Goal: Information Seeking & Learning: Learn about a topic

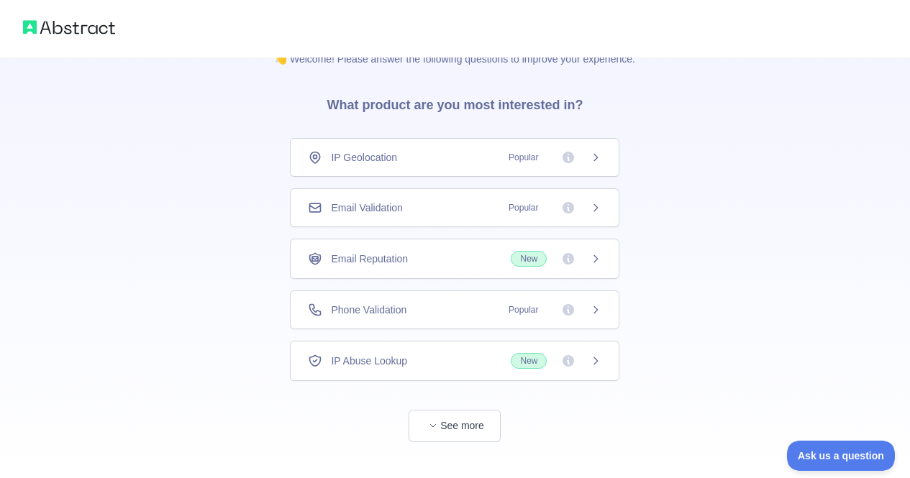
scroll to position [50, 0]
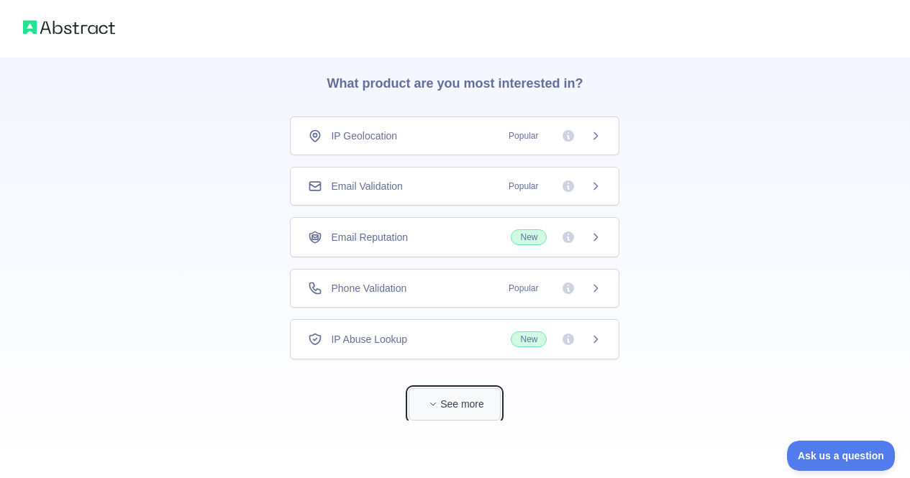
click at [432, 410] on span "button" at bounding box center [433, 404] width 14 height 14
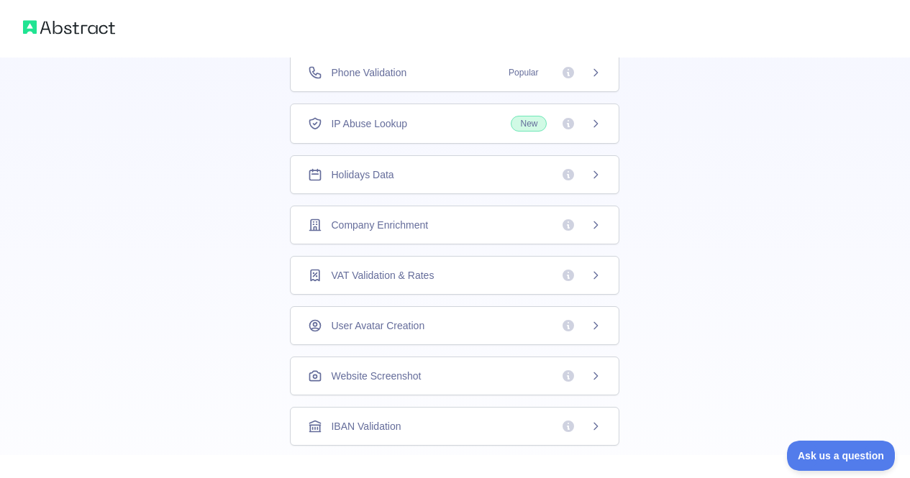
scroll to position [56, 0]
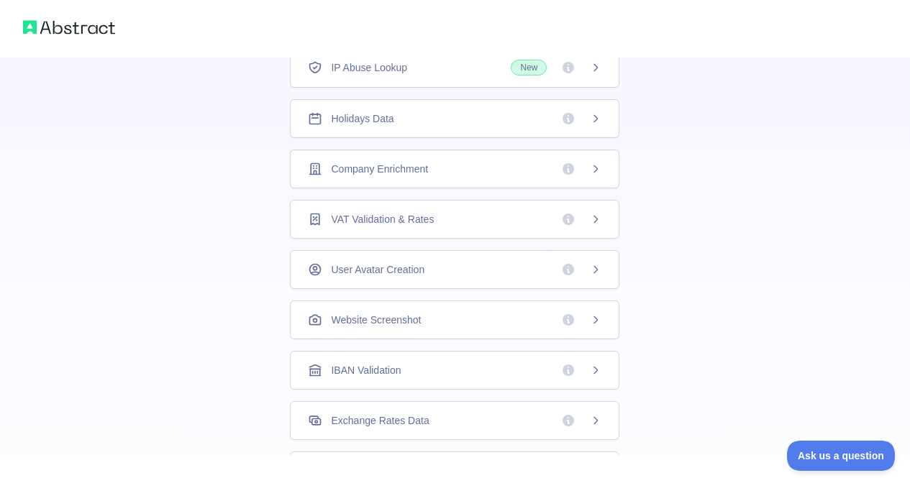
click at [455, 376] on div "IBAN Validation" at bounding box center [454, 370] width 293 height 14
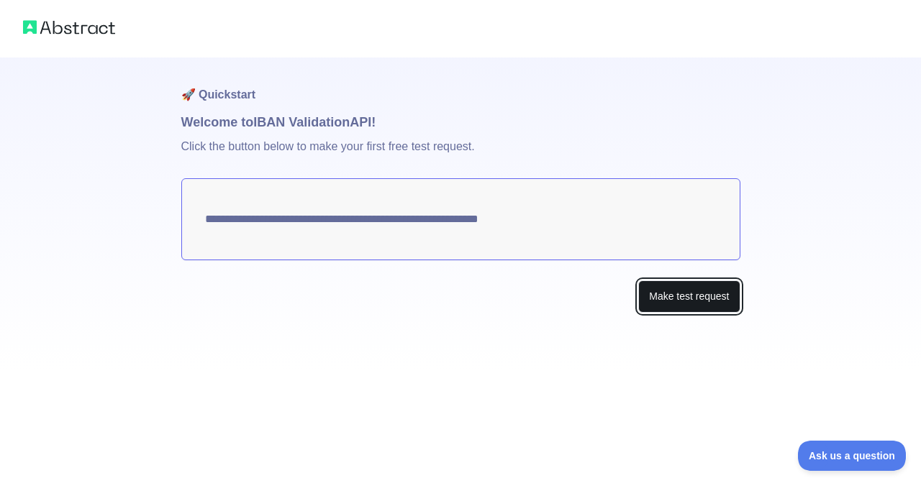
click at [683, 291] on button "Make test request" at bounding box center [688, 297] width 101 height 32
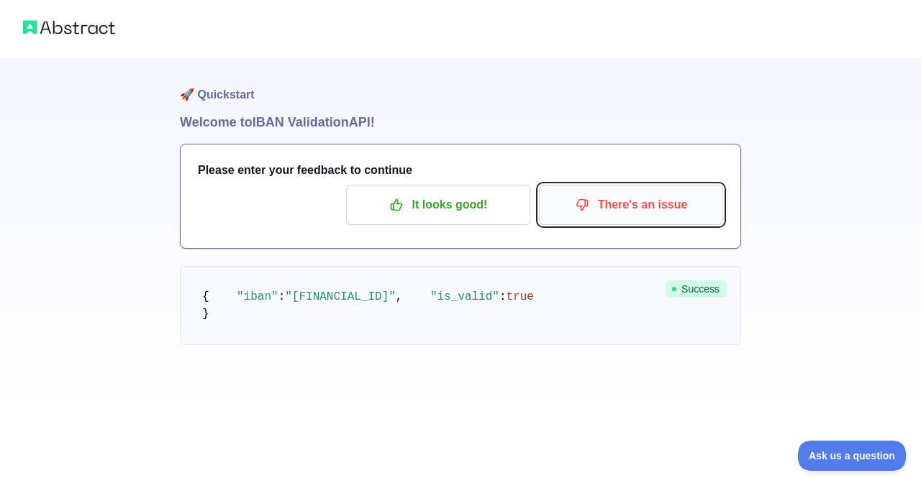
click at [614, 213] on p "There's an issue" at bounding box center [631, 205] width 163 height 24
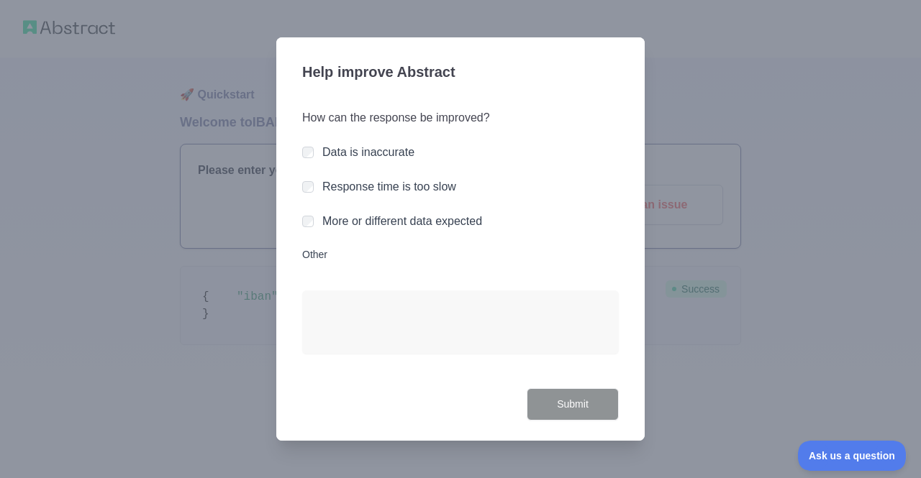
click at [164, 314] on div at bounding box center [460, 239] width 921 height 478
click at [551, 401] on button "Submit" at bounding box center [573, 404] width 92 height 32
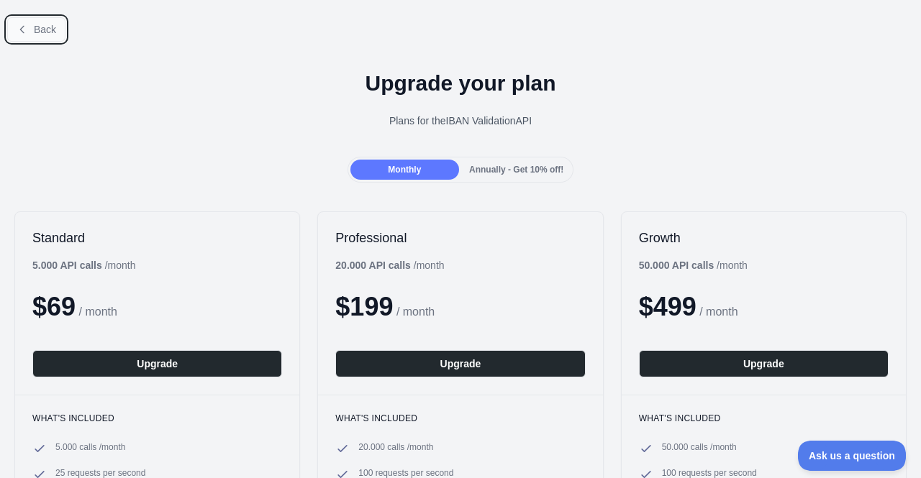
click at [30, 34] on button "Back" at bounding box center [36, 29] width 58 height 24
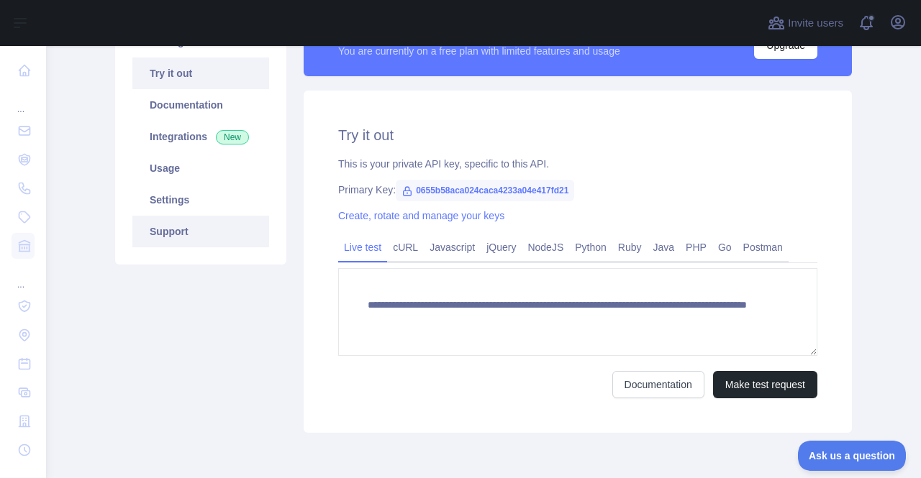
scroll to position [72, 0]
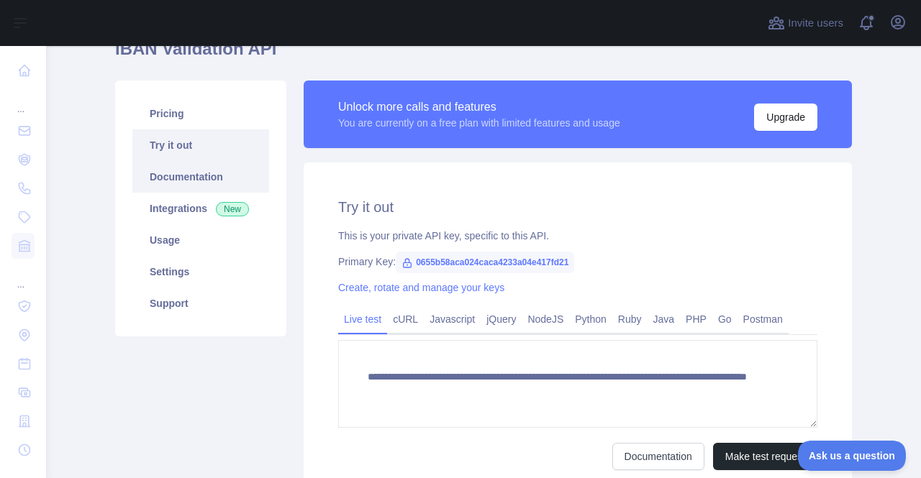
click at [205, 181] on link "Documentation" at bounding box center [200, 177] width 137 height 32
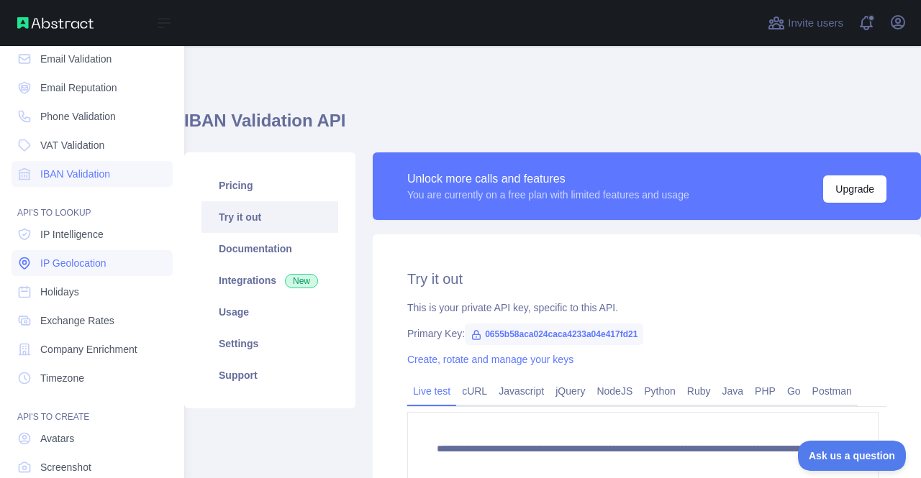
scroll to position [155, 0]
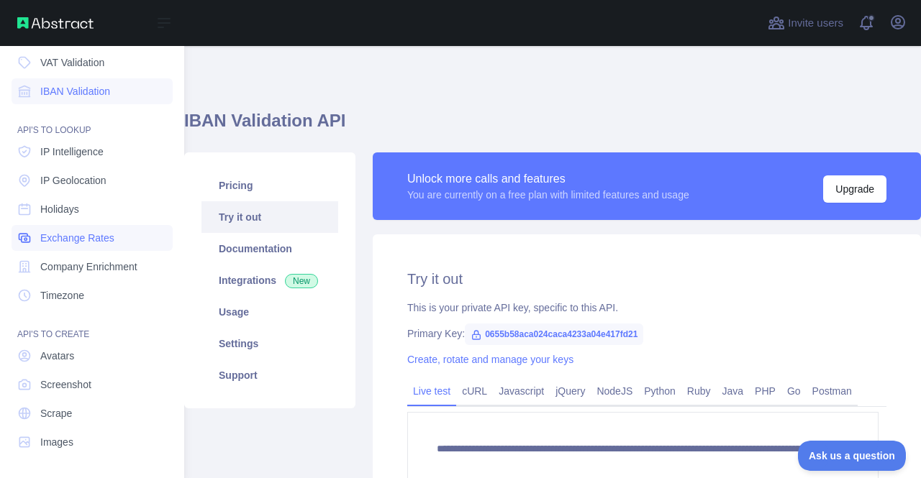
click at [121, 234] on link "Exchange Rates" at bounding box center [92, 238] width 161 height 26
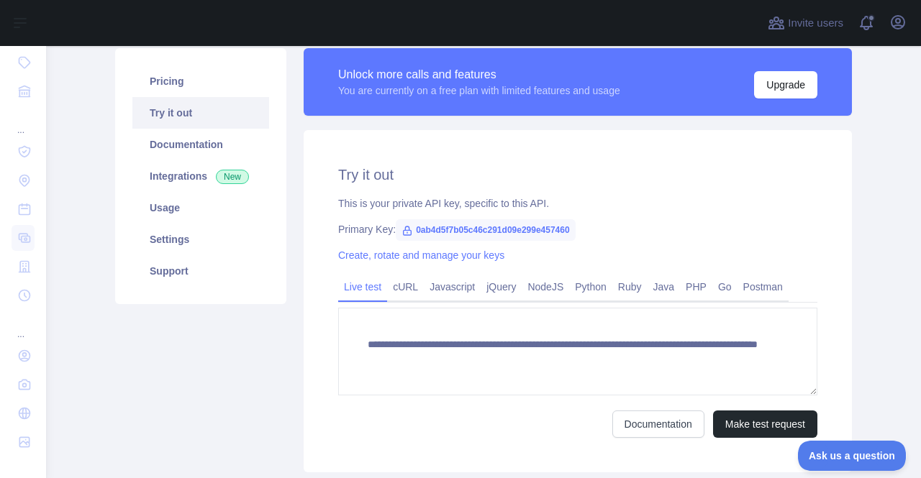
scroll to position [144, 0]
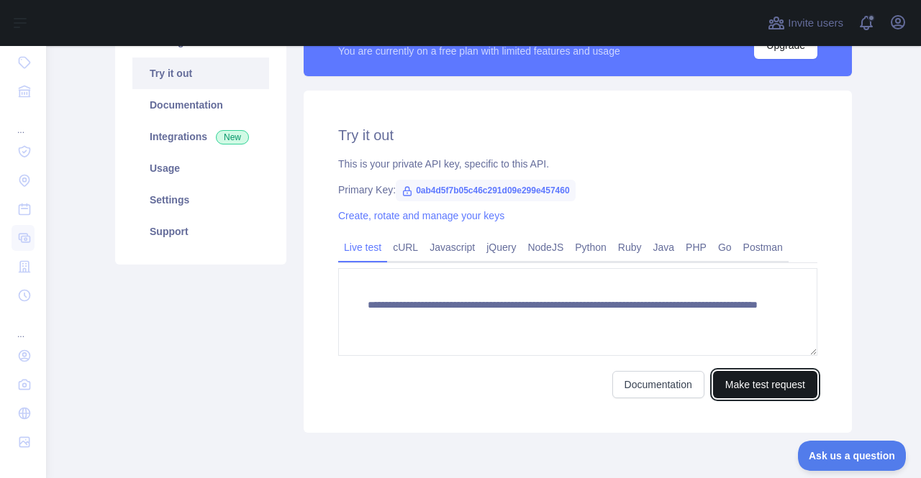
click at [769, 384] on button "Make test request" at bounding box center [765, 384] width 104 height 27
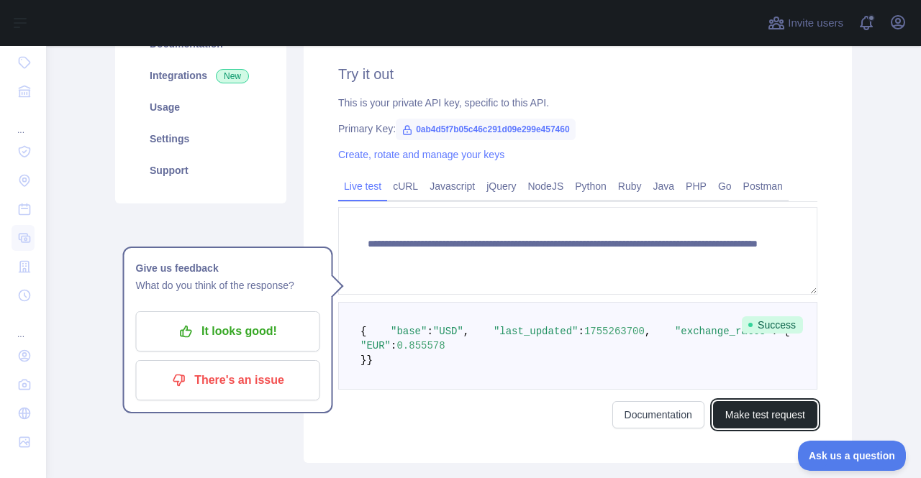
scroll to position [288, 0]
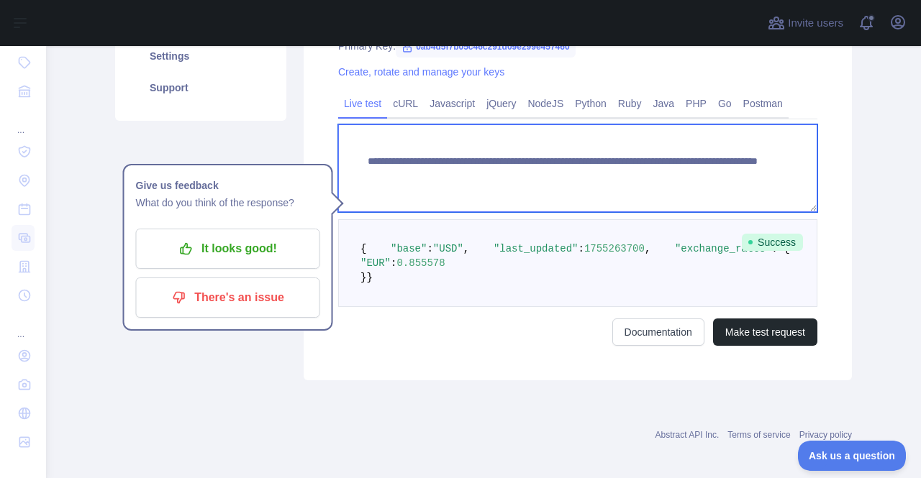
click at [616, 175] on textarea "**********" at bounding box center [577, 168] width 479 height 88
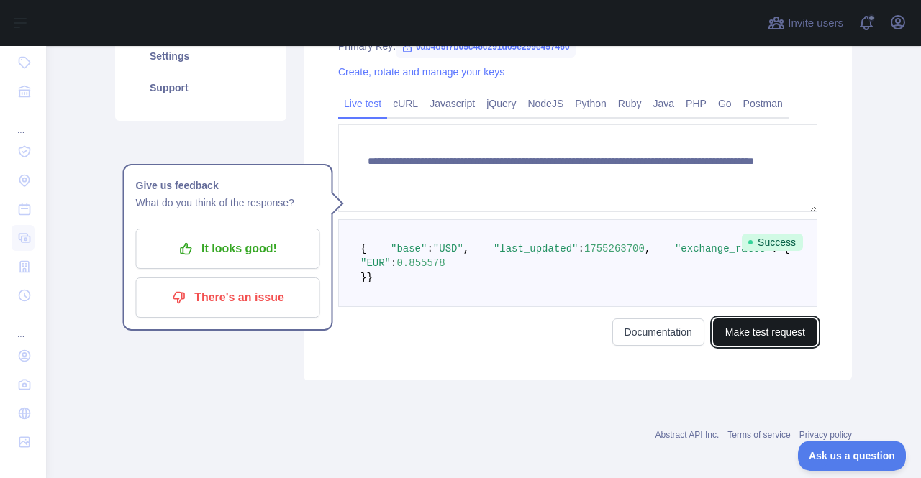
click at [756, 346] on button "Make test request" at bounding box center [765, 332] width 104 height 27
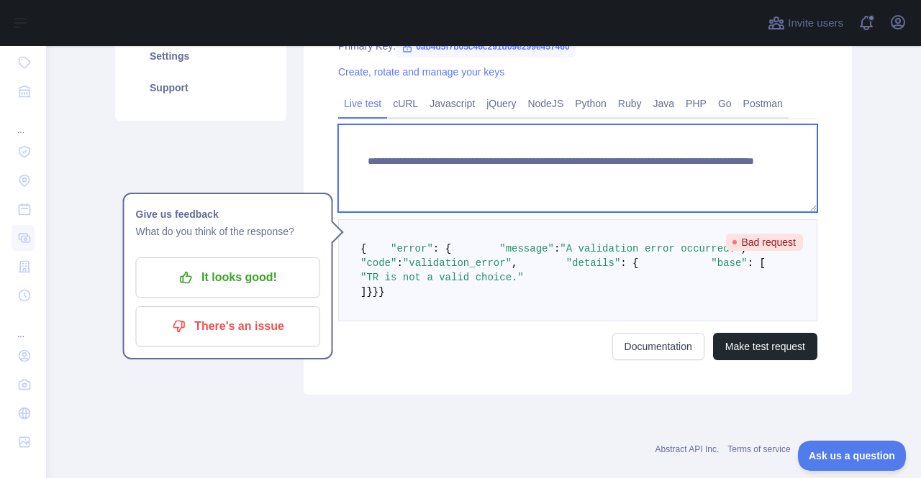
click at [618, 171] on textarea "**********" at bounding box center [577, 168] width 479 height 88
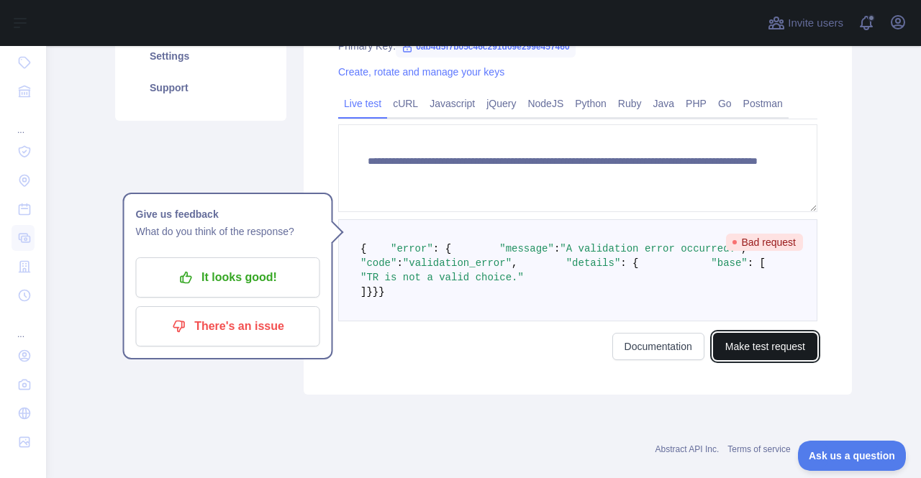
click at [749, 360] on button "Make test request" at bounding box center [765, 346] width 104 height 27
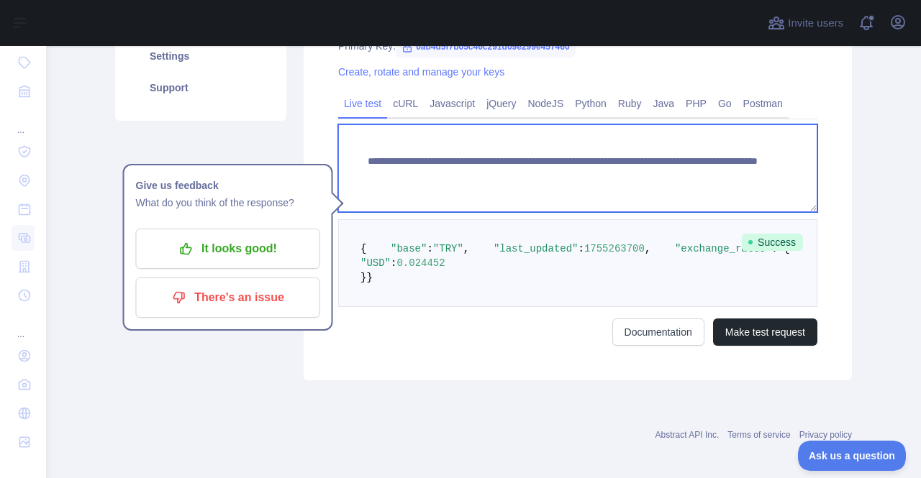
click at [623, 176] on textarea "**********" at bounding box center [577, 168] width 479 height 88
click at [618, 178] on textarea "**********" at bounding box center [577, 168] width 479 height 88
click at [678, 176] on textarea "**********" at bounding box center [577, 168] width 479 height 88
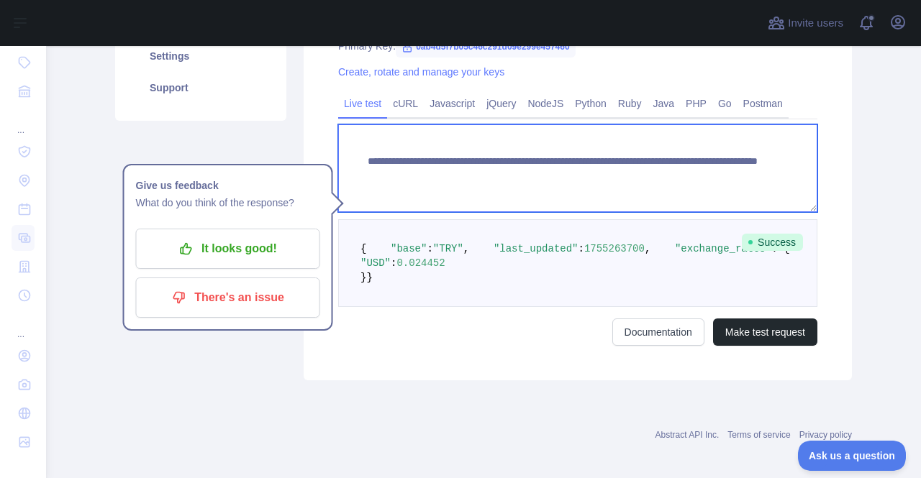
click at [678, 176] on textarea "**********" at bounding box center [577, 168] width 479 height 88
type textarea "**********"
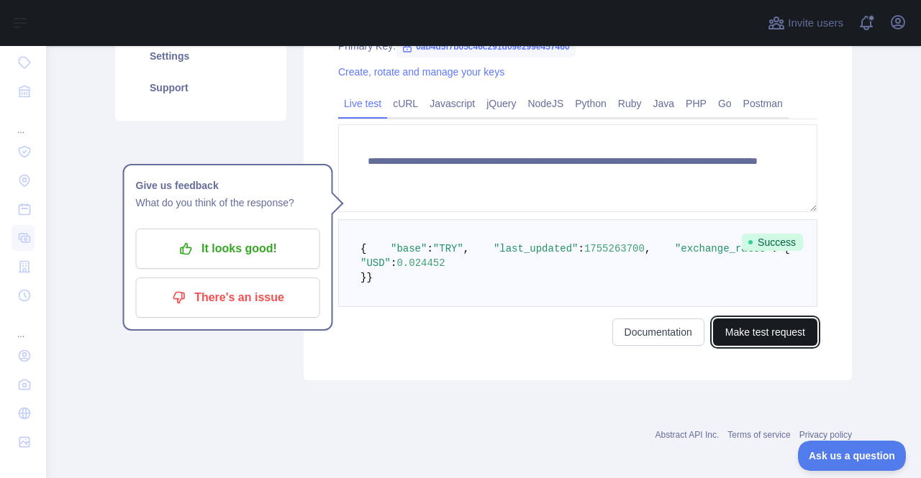
click at [771, 346] on button "Make test request" at bounding box center [765, 332] width 104 height 27
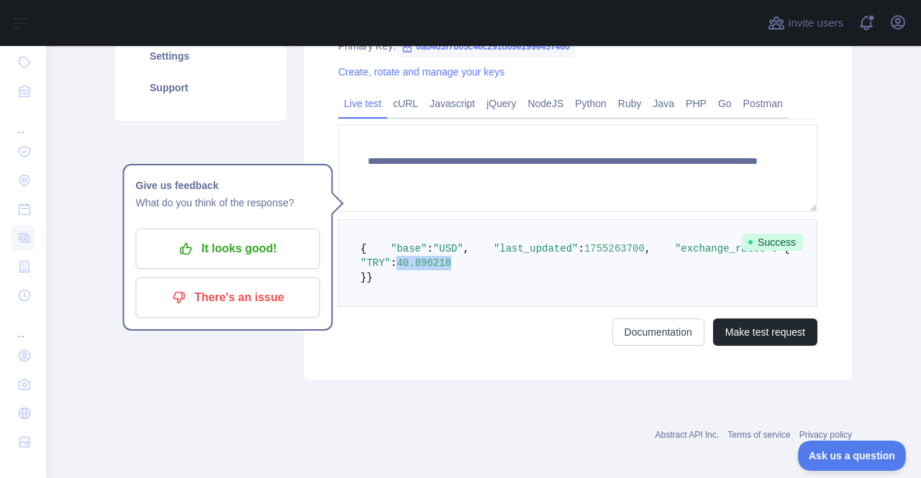
drag, startPoint x: 437, startPoint y: 306, endPoint x: 505, endPoint y: 311, distance: 67.9
click at [505, 307] on pre "{ "base" : "USD" , "last_updated" : 1755263700 , "exchange_rates" : { "TRY" : 4…" at bounding box center [577, 263] width 479 height 88
click at [368, 346] on div "Documentation Make test request" at bounding box center [577, 332] width 479 height 27
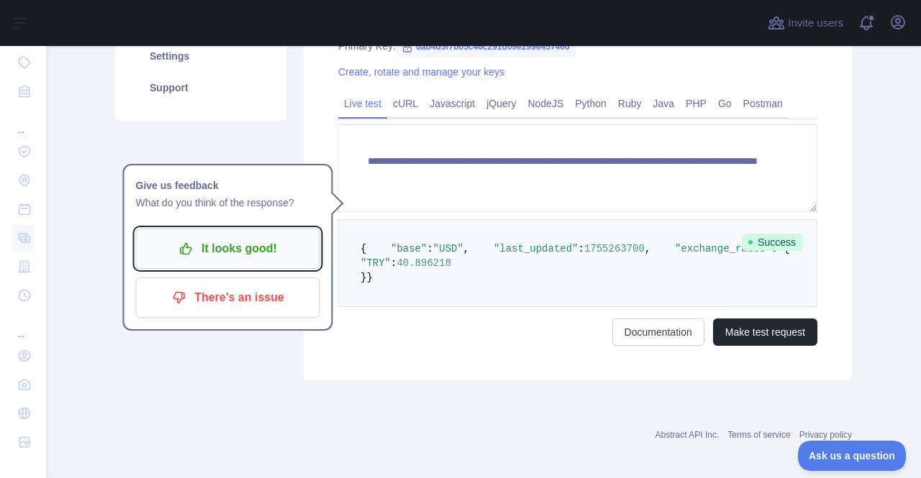
click at [252, 255] on p "It looks good!" at bounding box center [228, 249] width 163 height 24
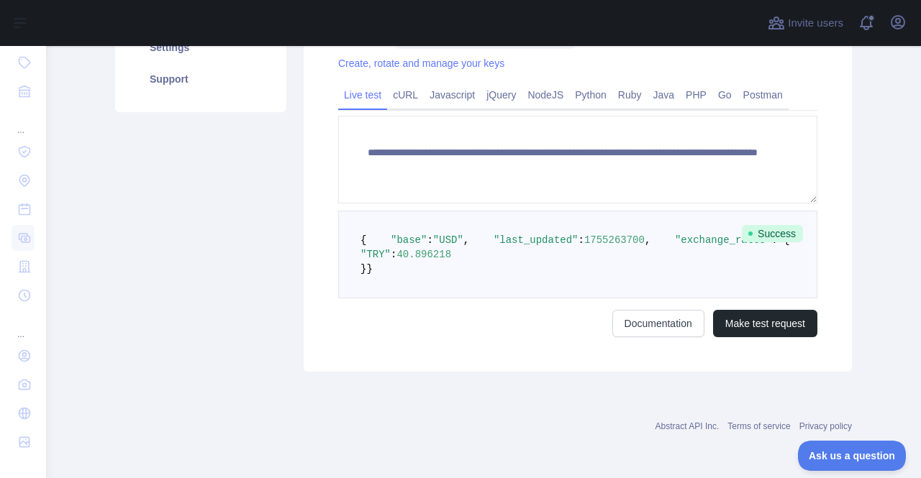
scroll to position [282, 0]
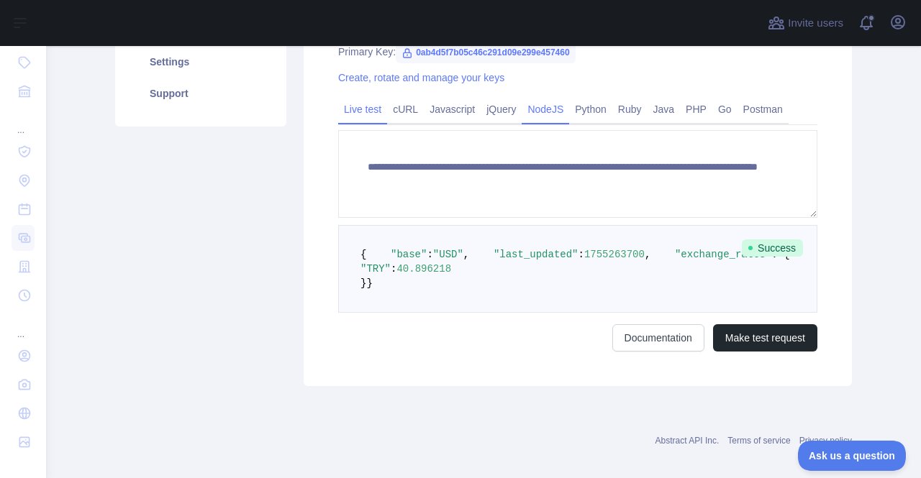
click at [543, 112] on link "NodeJS" at bounding box center [545, 109] width 47 height 23
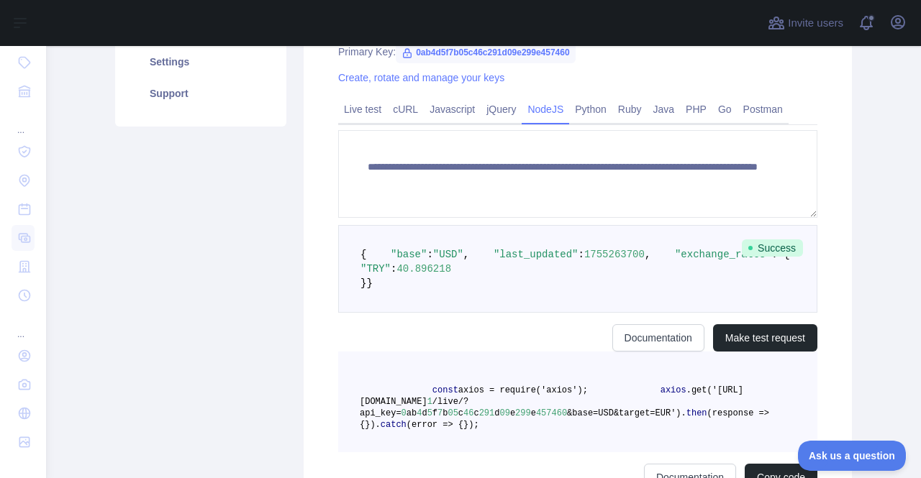
scroll to position [249, 0]
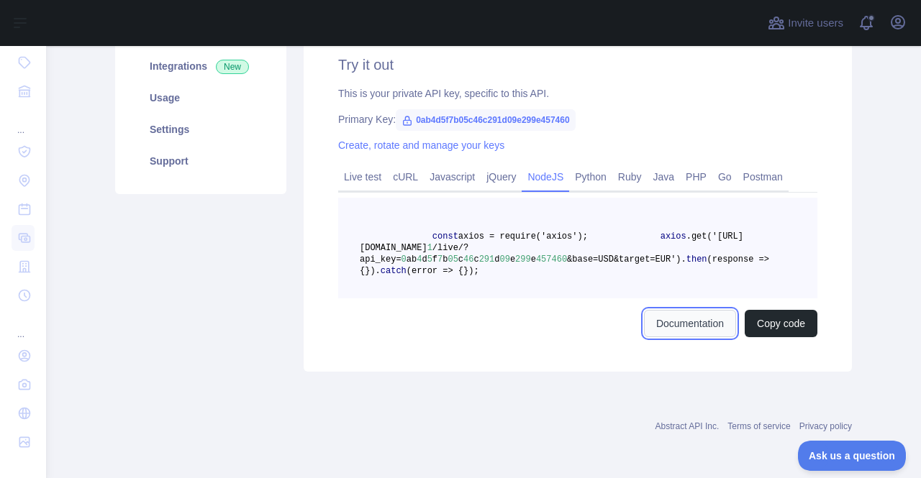
click at [681, 321] on link "Documentation" at bounding box center [690, 323] width 92 height 27
click at [391, 165] on link "cURL" at bounding box center [405, 176] width 37 height 23
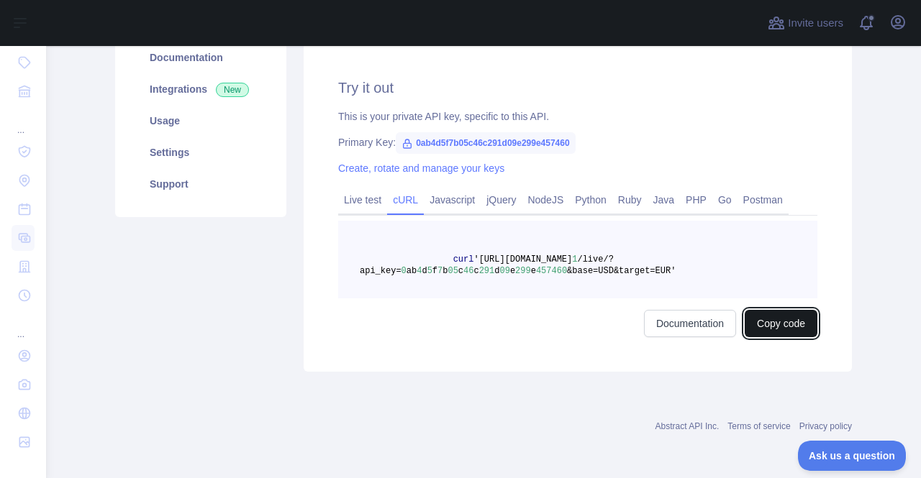
click at [756, 322] on button "Copy code" at bounding box center [781, 323] width 73 height 27
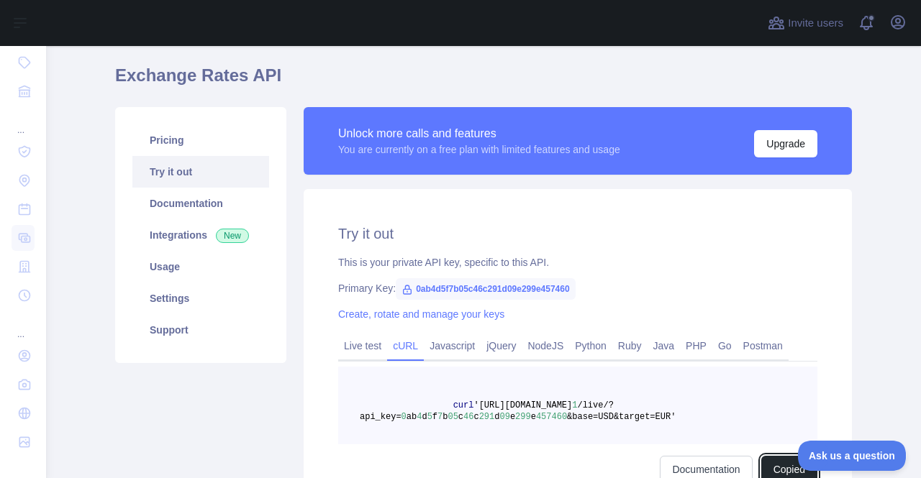
scroll to position [72, 0]
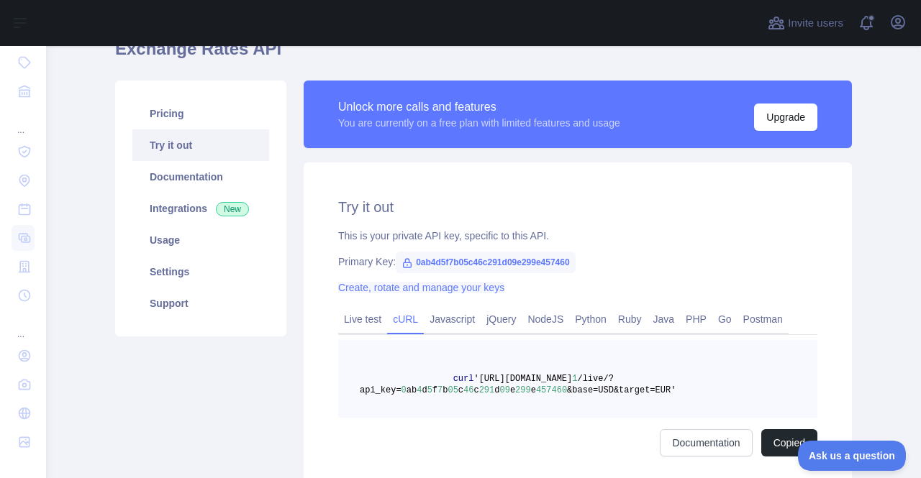
click at [457, 292] on link "Create, rotate and manage your keys" at bounding box center [421, 288] width 166 height 12
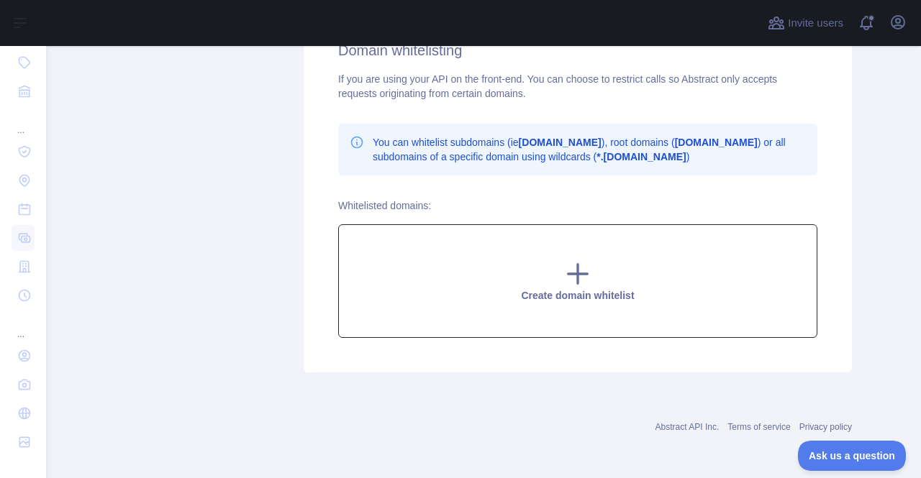
scroll to position [377, 0]
click at [459, 301] on div "Create domain whitelist" at bounding box center [577, 281] width 479 height 114
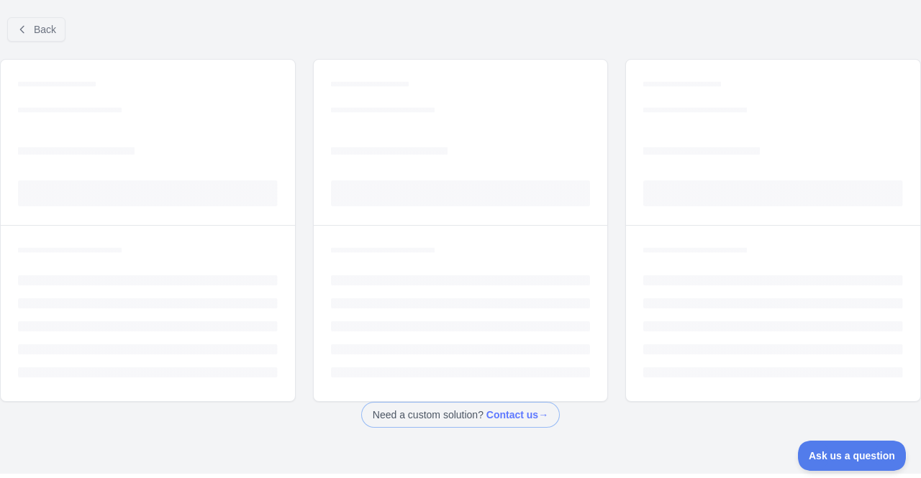
scroll to position [37, 0]
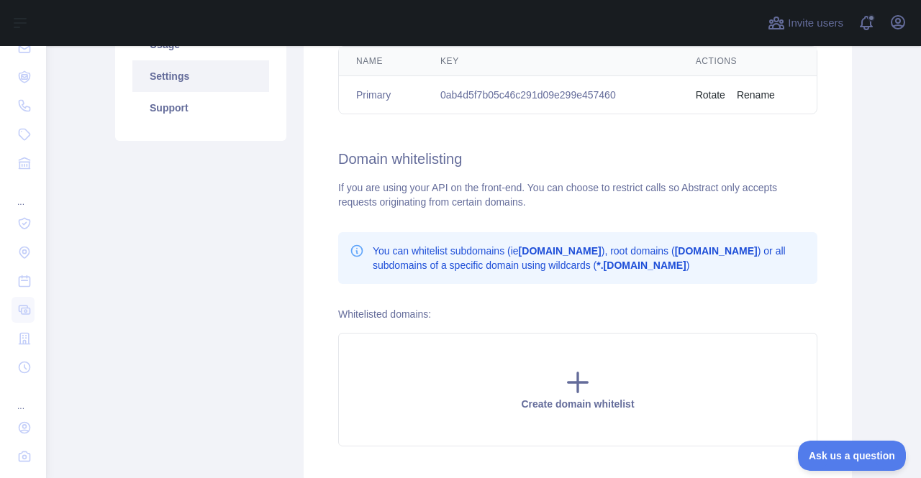
scroll to position [161, 0]
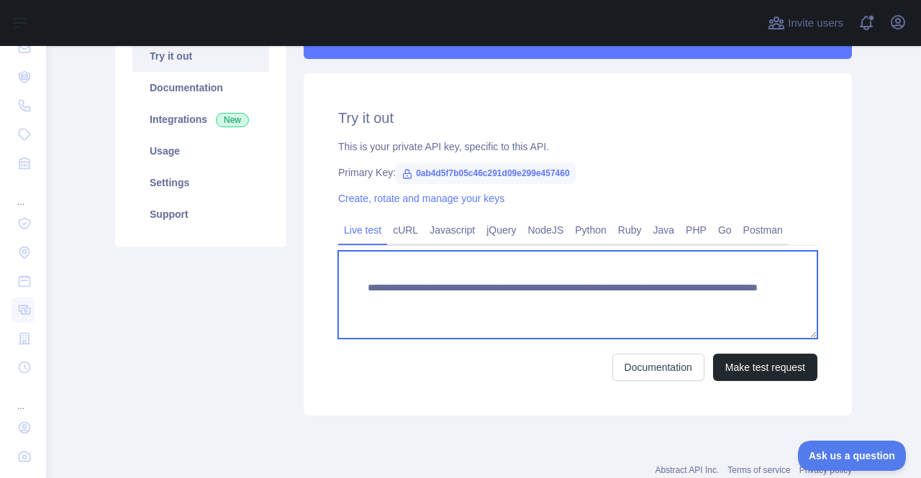
drag, startPoint x: 694, startPoint y: 307, endPoint x: 358, endPoint y: 283, distance: 336.8
click at [358, 283] on textarea "**********" at bounding box center [577, 295] width 479 height 88
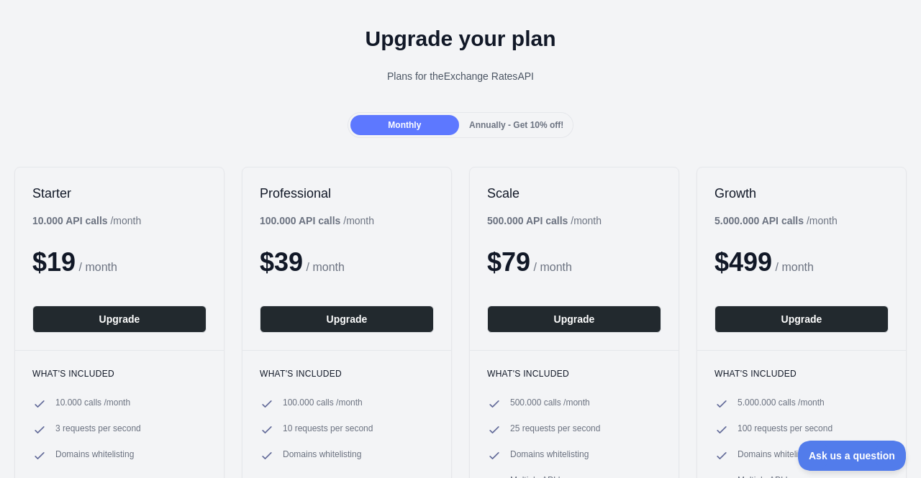
scroll to position [72, 0]
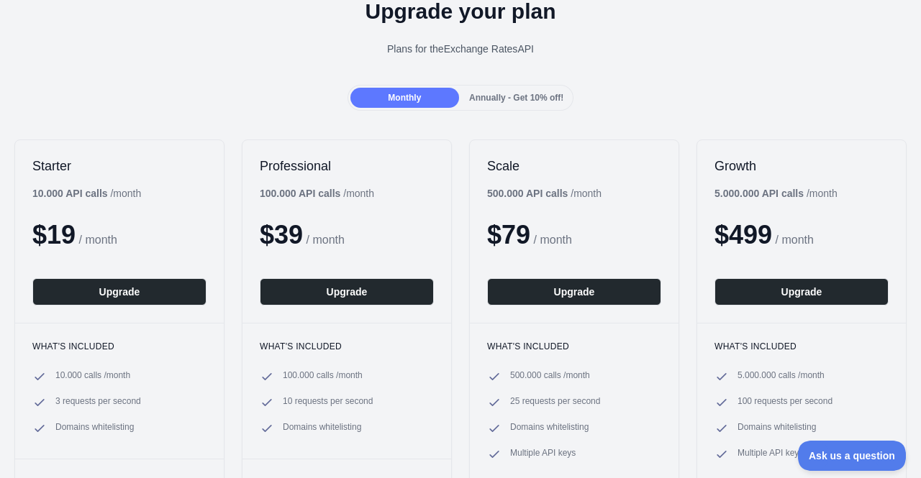
click at [495, 99] on span "Annually - Get 10% off!" at bounding box center [516, 98] width 94 height 10
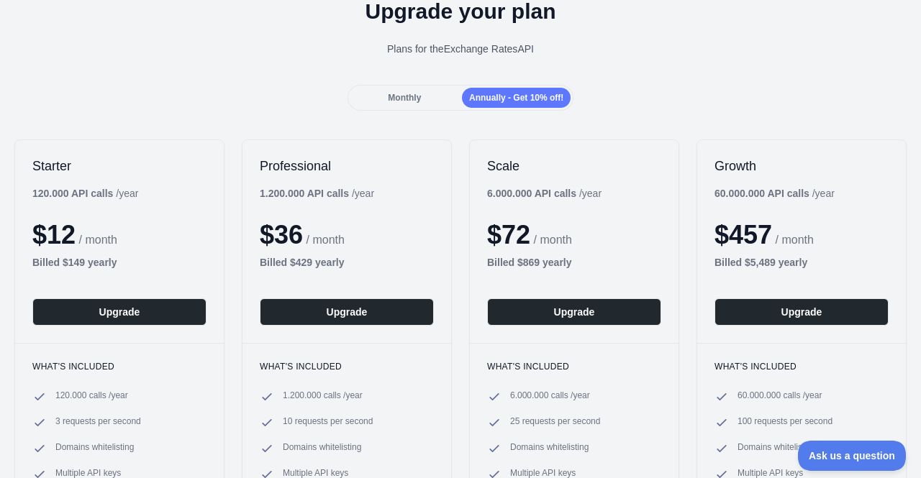
click at [429, 98] on div "Monthly" at bounding box center [404, 98] width 109 height 20
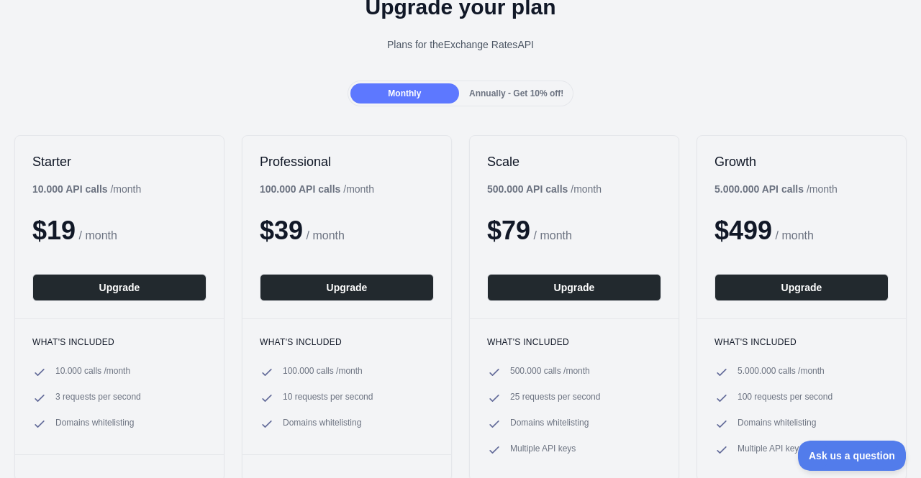
scroll to position [0, 0]
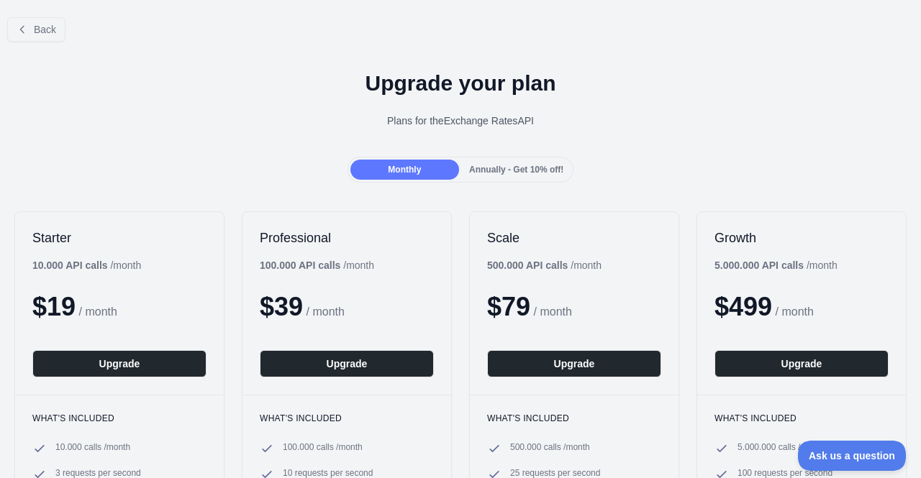
click at [487, 174] on span "Annually - Get 10% off!" at bounding box center [516, 170] width 94 height 10
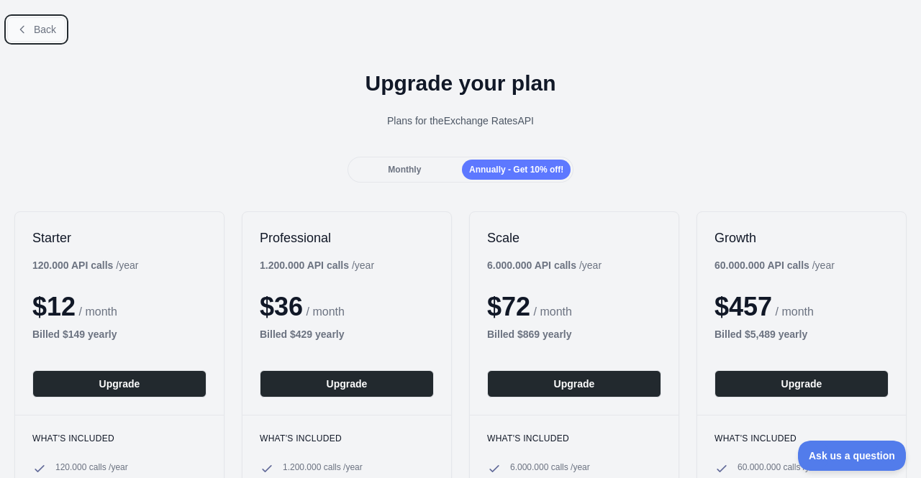
click at [42, 29] on span "Back" at bounding box center [45, 30] width 22 height 12
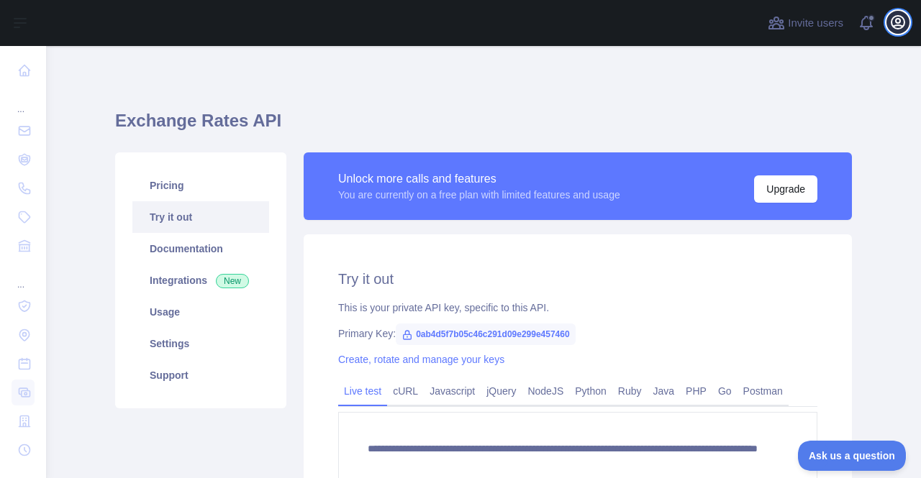
click at [905, 18] on icon "button" at bounding box center [897, 22] width 17 height 17
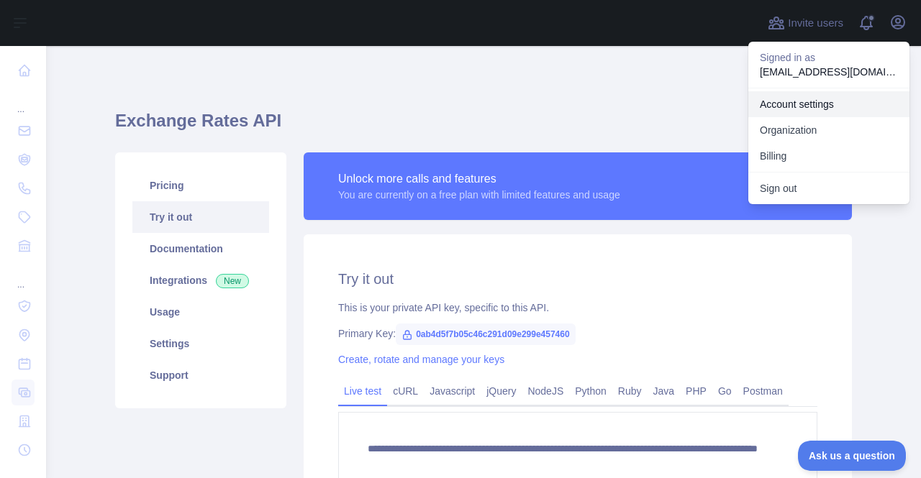
click at [814, 107] on link "Account settings" at bounding box center [828, 104] width 161 height 26
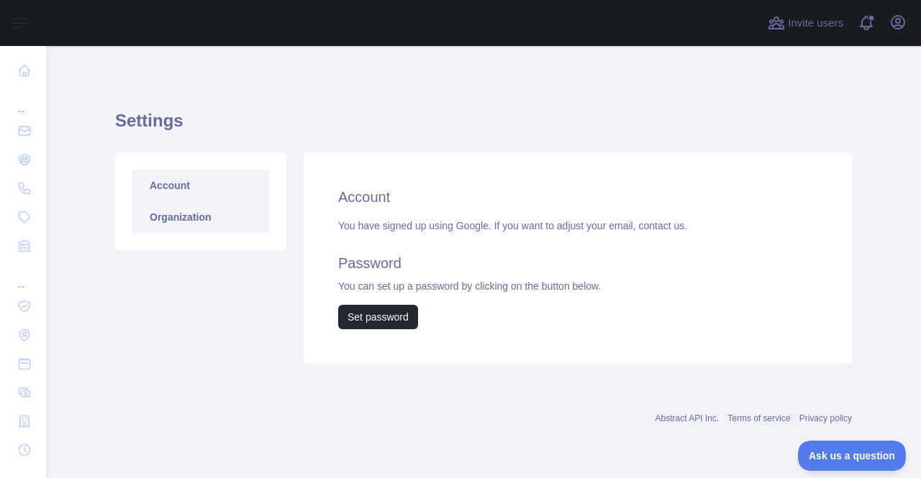
click at [247, 229] on link "Organization" at bounding box center [200, 217] width 137 height 32
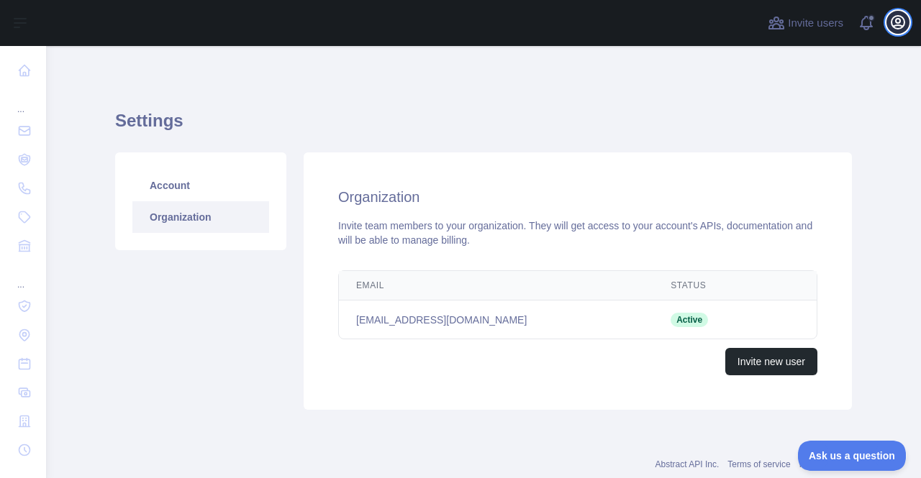
click at [904, 30] on icon "button" at bounding box center [897, 22] width 17 height 17
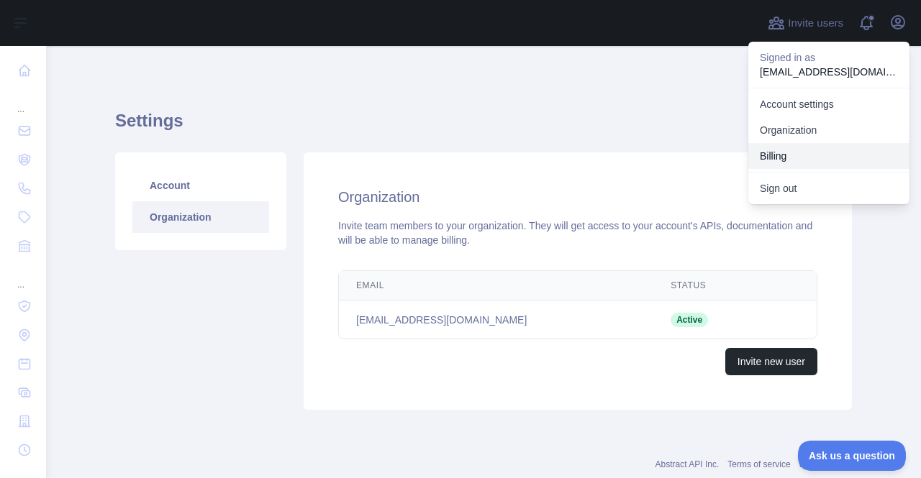
click at [798, 156] on button "Billing" at bounding box center [828, 156] width 161 height 26
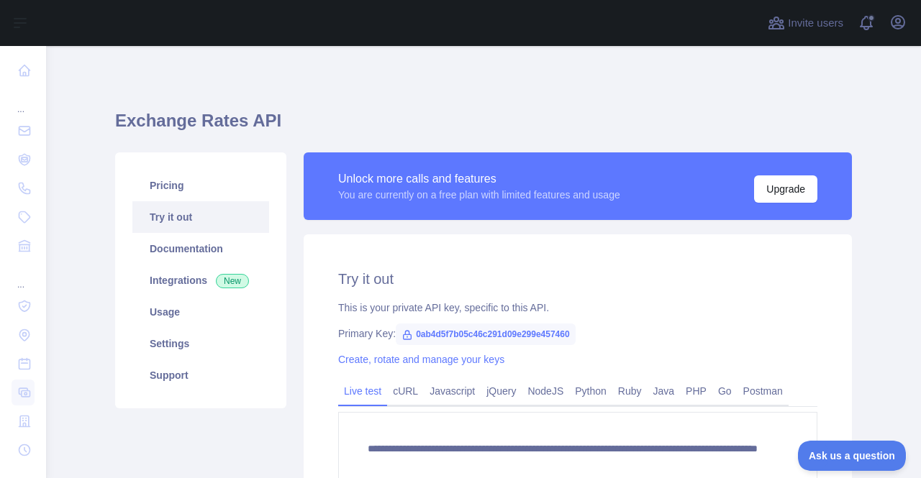
click at [592, 182] on div "Unlock more calls and features" at bounding box center [479, 178] width 282 height 17
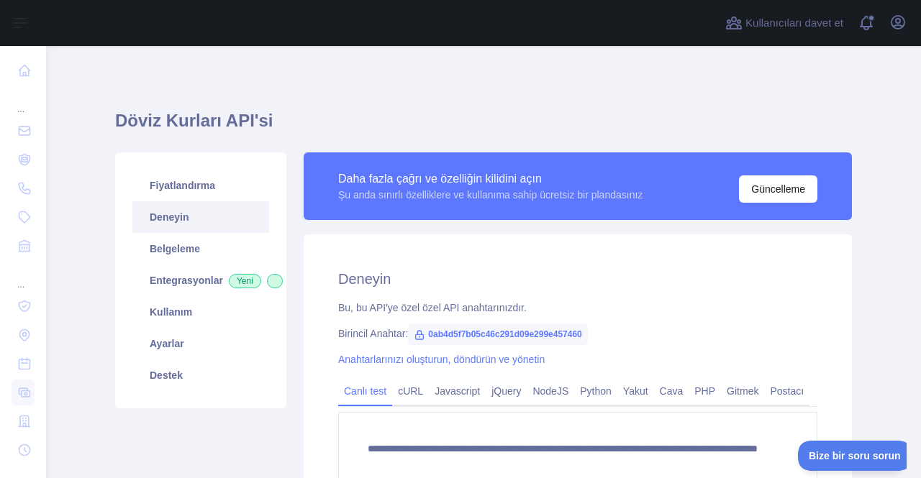
click at [371, 205] on div "Daha fazla çağrı ve özelliğin kilidini açın Şu anda sınırlı özelliklere ve kull…" at bounding box center [578, 186] width 548 height 68
click at [784, 199] on button "Güncelleme" at bounding box center [778, 189] width 78 height 27
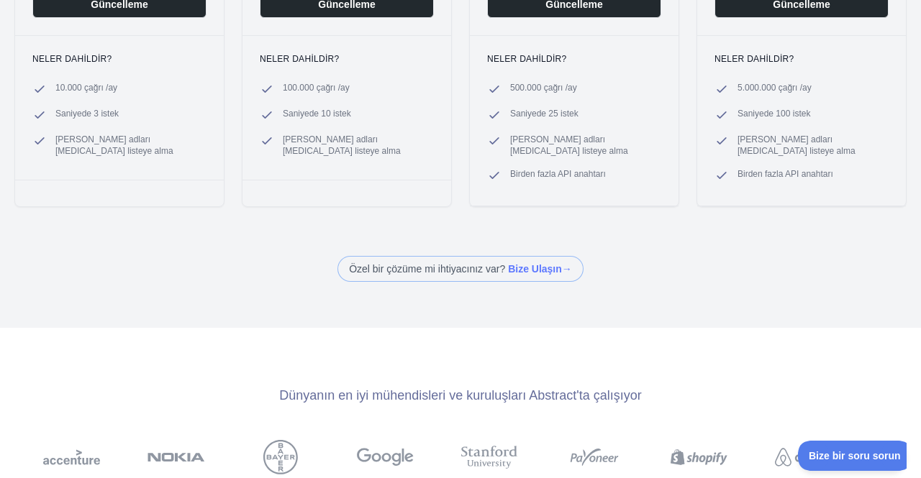
scroll to position [288, 0]
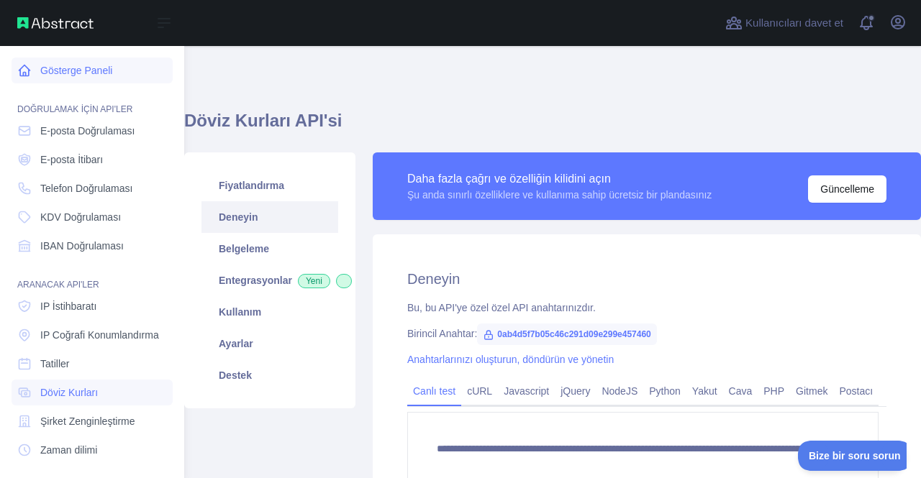
click at [78, 80] on link "Gösterge Paneli" at bounding box center [92, 71] width 161 height 26
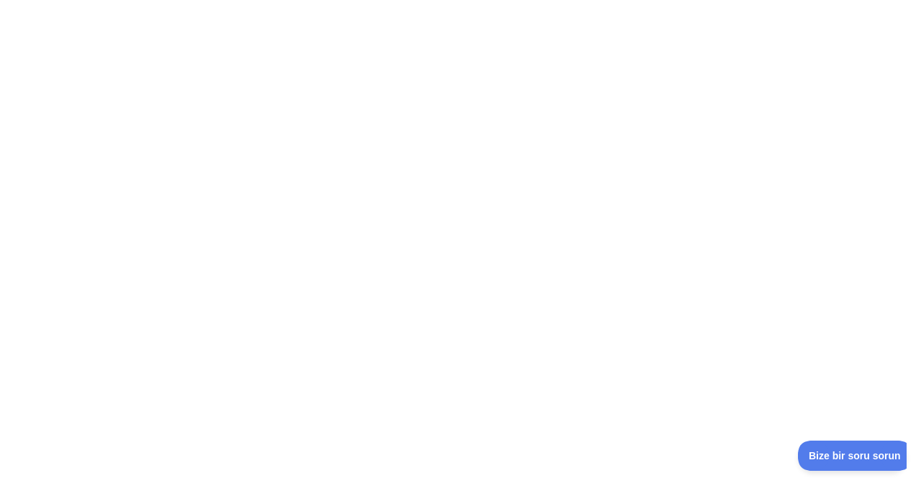
click at [501, 142] on div at bounding box center [460, 239] width 921 height 478
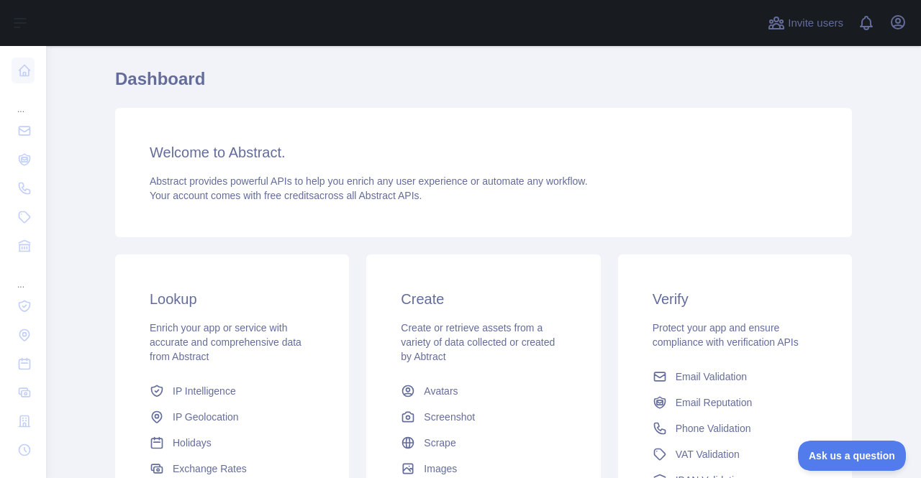
scroll to position [144, 0]
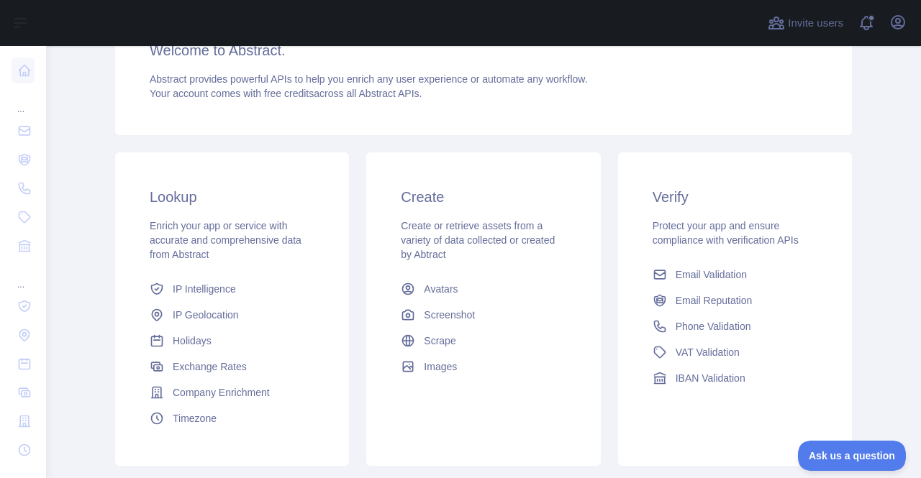
click at [109, 229] on div "Lookup Enrich your app or service with accurate and comprehensive data from Abs…" at bounding box center [231, 309] width 251 height 314
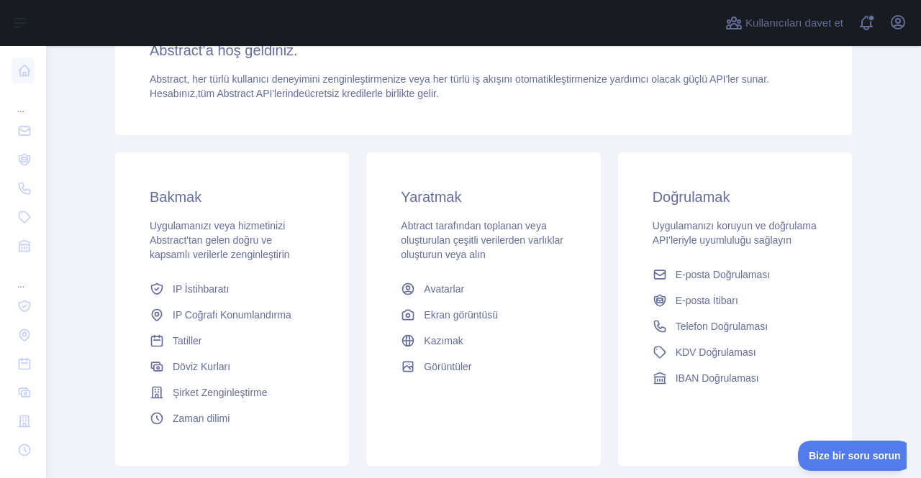
click at [322, 160] on div "Bakmak Uygulamanızı veya hizmetinizi Abstract'tan gelen doğru ve kapsamlı veril…" at bounding box center [232, 309] width 234 height 314
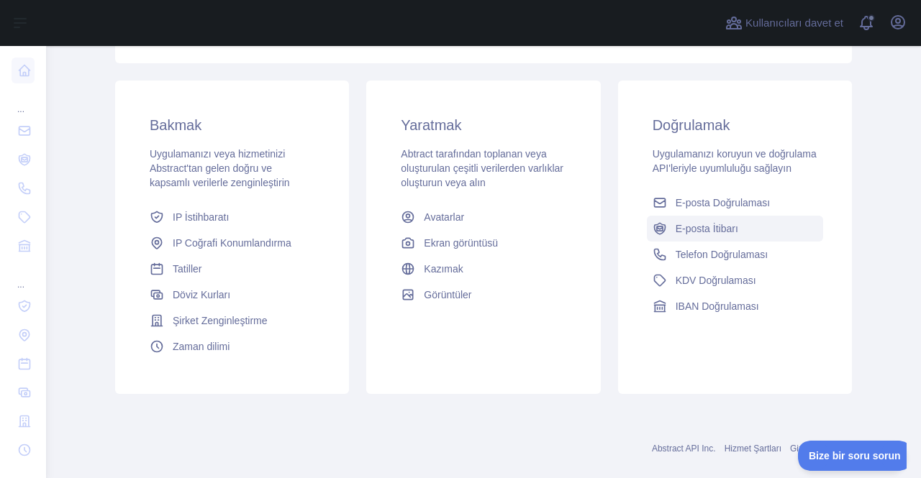
click at [772, 230] on link "E-posta İtibarı" at bounding box center [735, 229] width 176 height 26
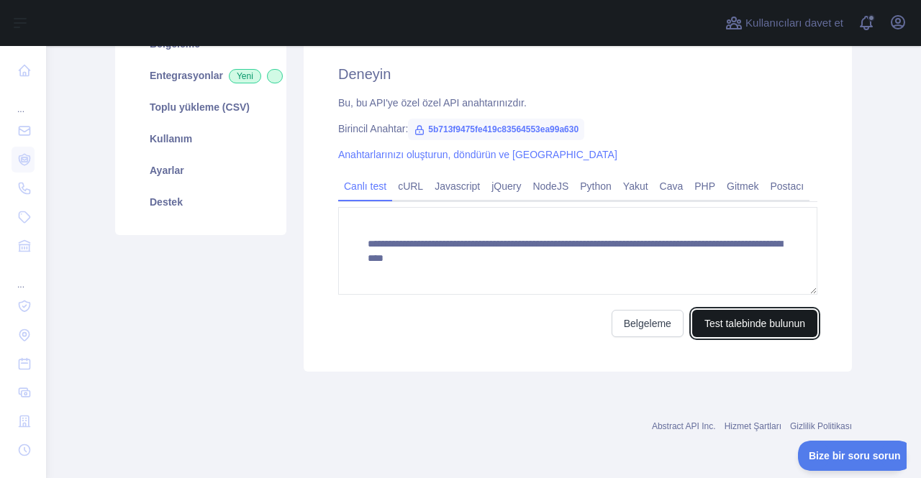
click at [738, 324] on font "Test talebinde bulunun" at bounding box center [754, 324] width 101 height 12
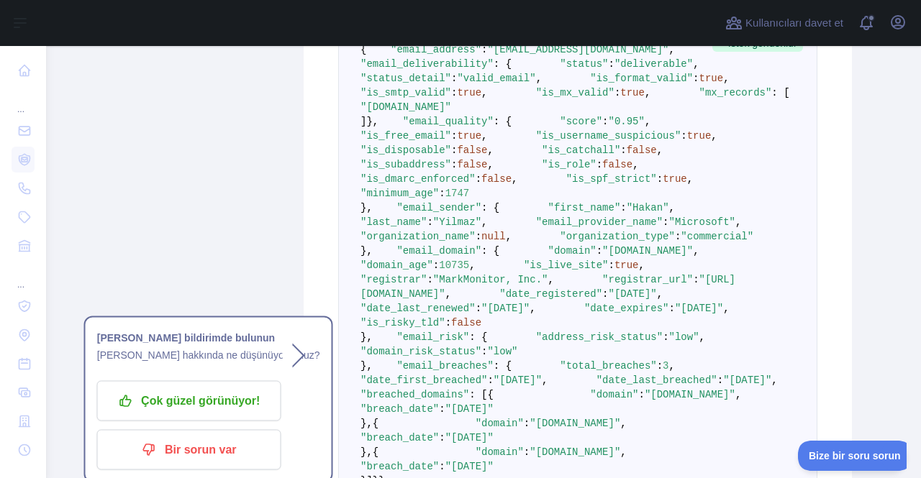
scroll to position [493, 0]
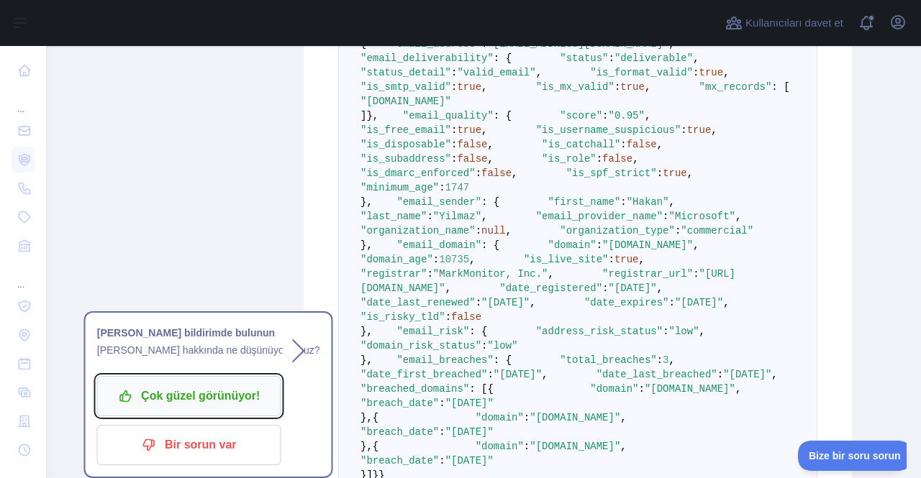
click at [215, 404] on font "Çok güzel görünüyor!" at bounding box center [200, 396] width 119 height 23
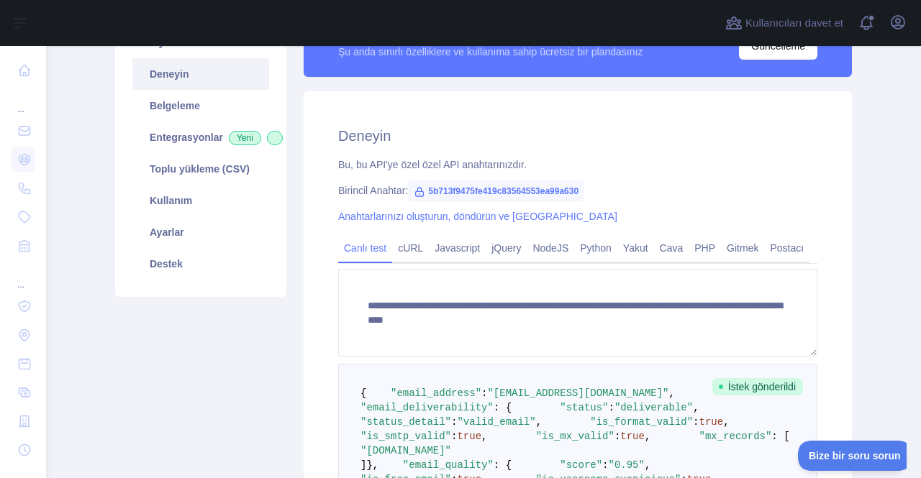
scroll to position [144, 0]
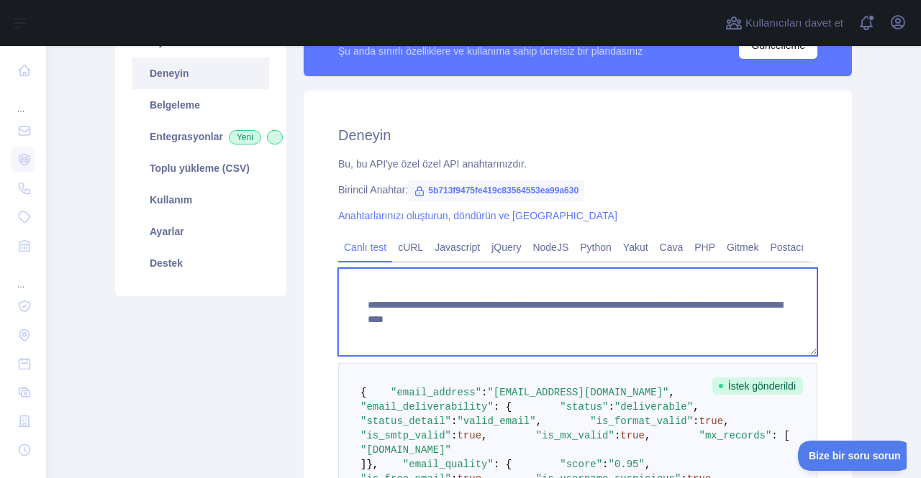
drag, startPoint x: 755, startPoint y: 322, endPoint x: 610, endPoint y: 333, distance: 145.8
click at [610, 333] on textarea "**********" at bounding box center [577, 312] width 479 height 88
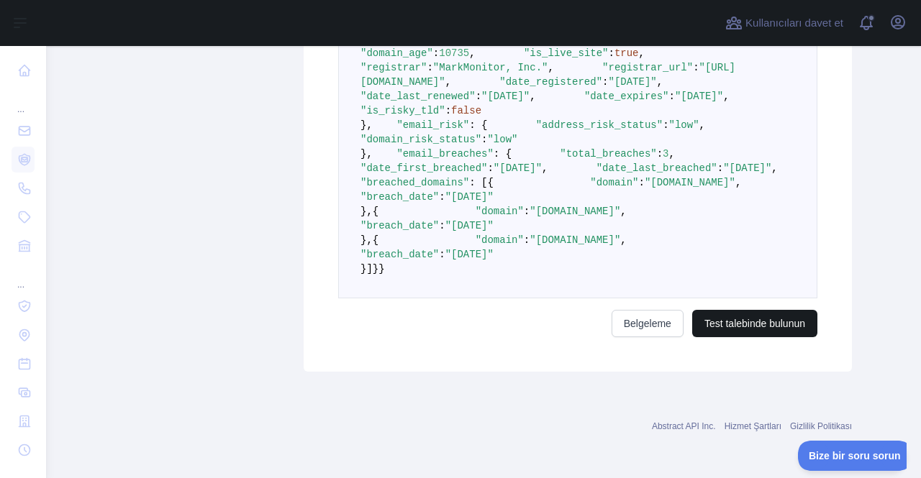
type textarea "**********"
click at [754, 314] on button "Test talebinde bulunun" at bounding box center [754, 323] width 125 height 27
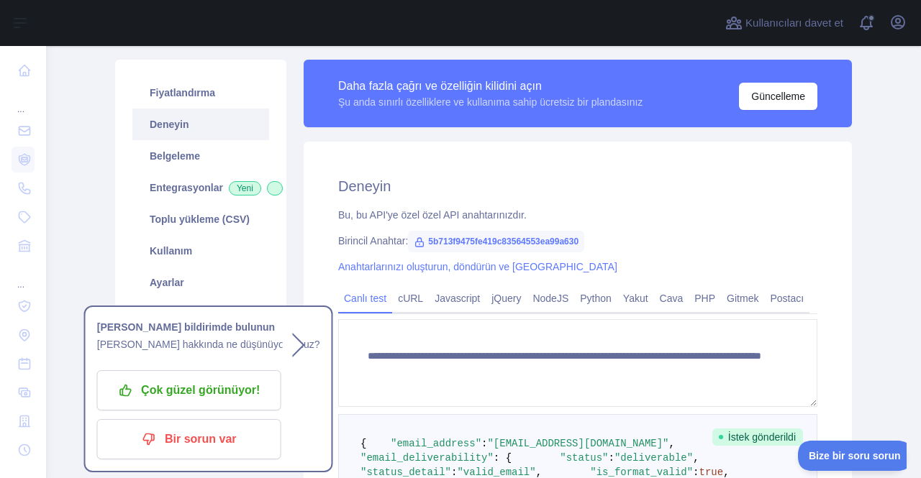
scroll to position [81, 0]
